Goal: Information Seeking & Learning: Learn about a topic

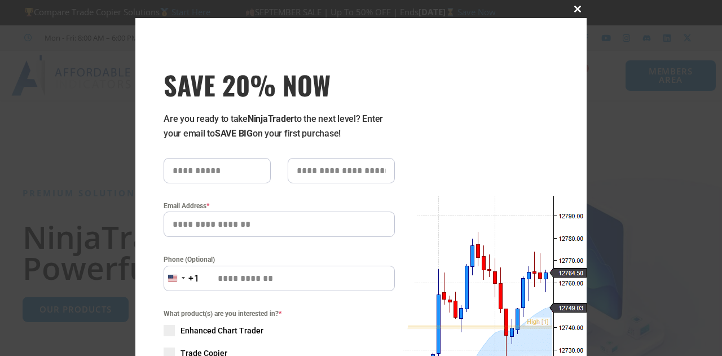
click at [574, 7] on span "SAVE 20% NOW popup" at bounding box center [578, 9] width 18 height 7
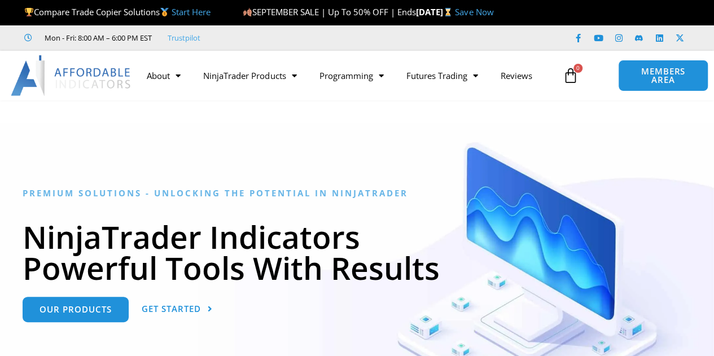
click at [90, 72] on img at bounding box center [71, 75] width 121 height 41
